Goal: Task Accomplishment & Management: Use online tool/utility

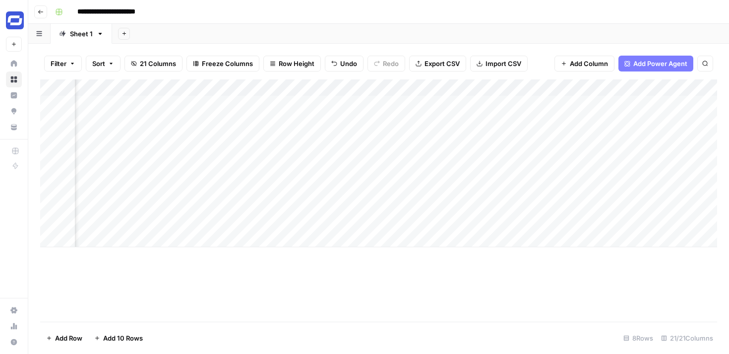
scroll to position [0, 1778]
click at [423, 87] on div "Add Column" at bounding box center [378, 163] width 677 height 168
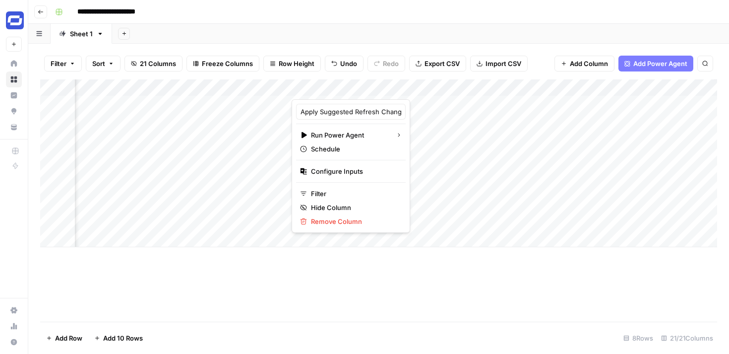
click at [363, 85] on div at bounding box center [369, 89] width 155 height 20
click at [360, 85] on div at bounding box center [369, 89] width 155 height 20
click at [349, 89] on div at bounding box center [369, 89] width 155 height 20
click at [360, 276] on div "Add Column" at bounding box center [378, 200] width 677 height 242
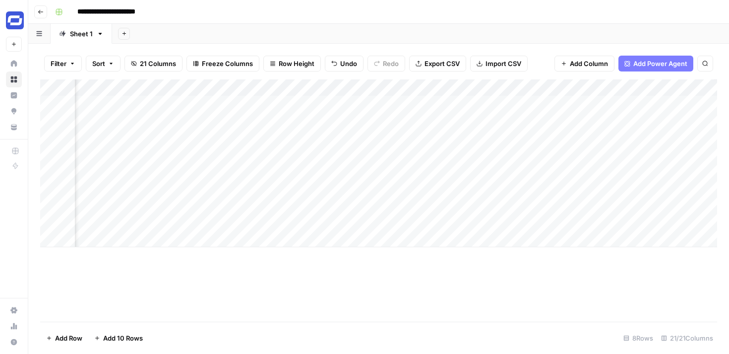
click at [428, 263] on div "Add Column" at bounding box center [378, 200] width 677 height 242
click at [484, 23] on header "**********" at bounding box center [378, 12] width 701 height 24
click at [643, 63] on span "Add Power Agent" at bounding box center [661, 64] width 54 height 10
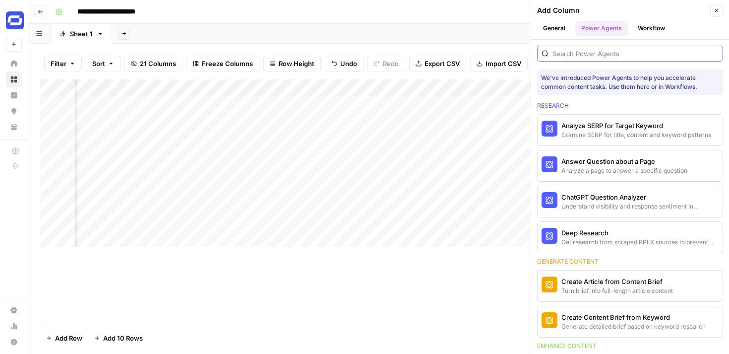
click at [609, 55] on input "search" at bounding box center [636, 54] width 166 height 10
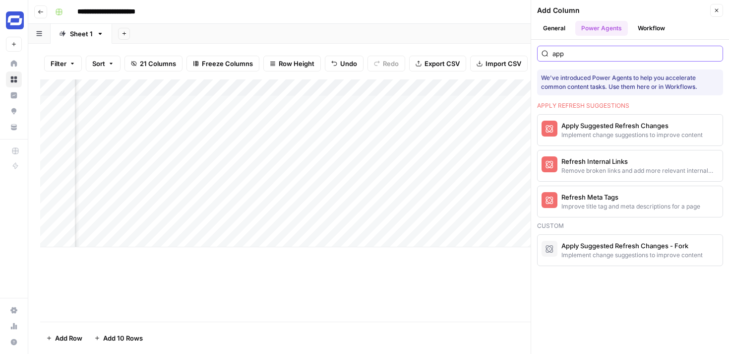
type input "appl"
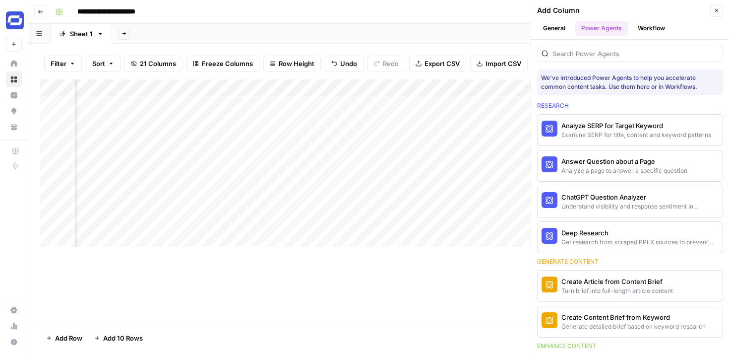
click at [332, 331] on footer "Add Row Add 10 Rows 8 Rows 21/21 Columns" at bounding box center [378, 338] width 677 height 32
click at [719, 12] on icon "button" at bounding box center [717, 10] width 6 height 6
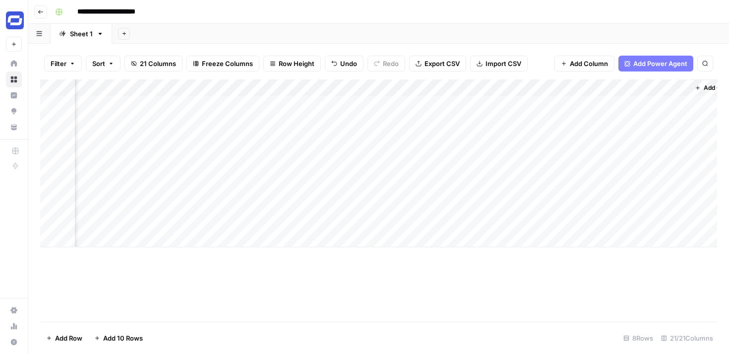
scroll to position [0, 1803]
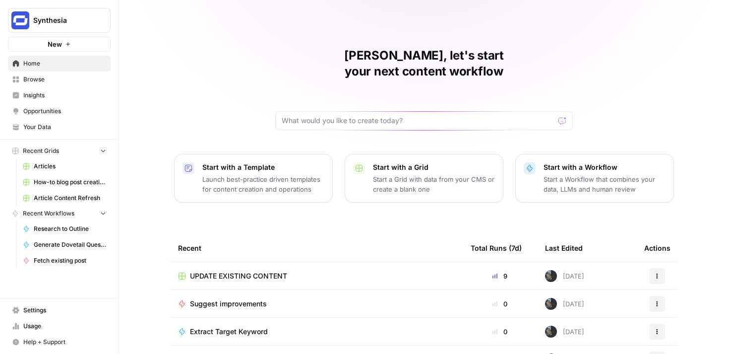
click at [251, 271] on span "UPDATE EXISTING CONTENT" at bounding box center [238, 276] width 97 height 10
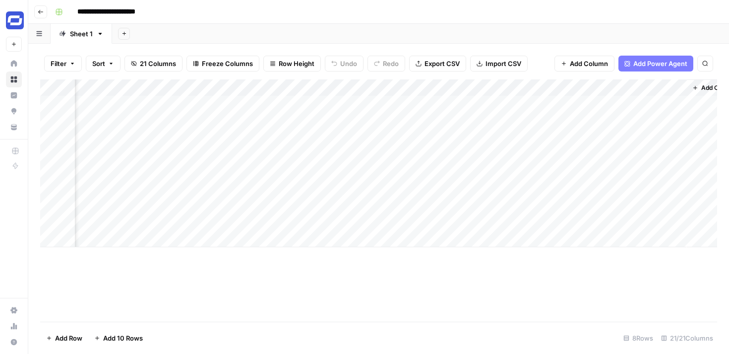
scroll to position [0, 1830]
click at [383, 103] on div "Add Column" at bounding box center [378, 163] width 677 height 168
click at [386, 100] on div "Add Column" at bounding box center [378, 163] width 677 height 168
click at [384, 103] on div "Add Column" at bounding box center [378, 163] width 677 height 168
